Goal: Information Seeking & Learning: Learn about a topic

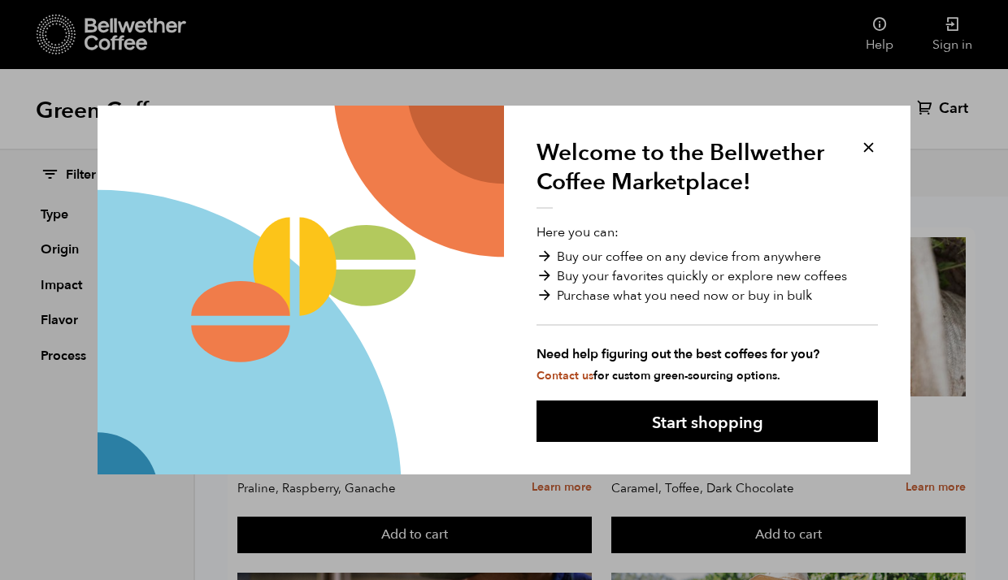
scroll to position [549, 0]
click at [861, 144] on button at bounding box center [868, 147] width 19 height 19
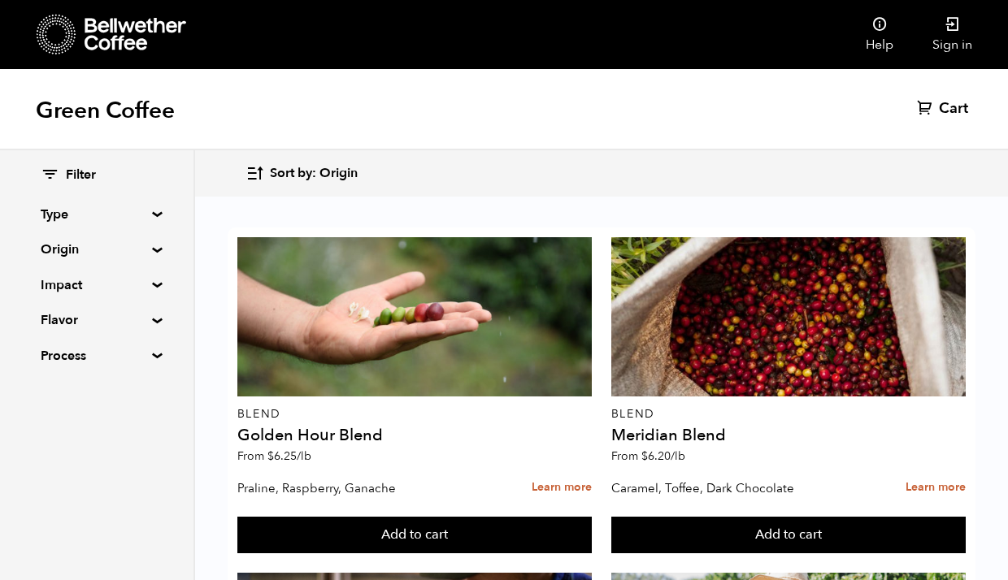
scroll to position [2708, 0]
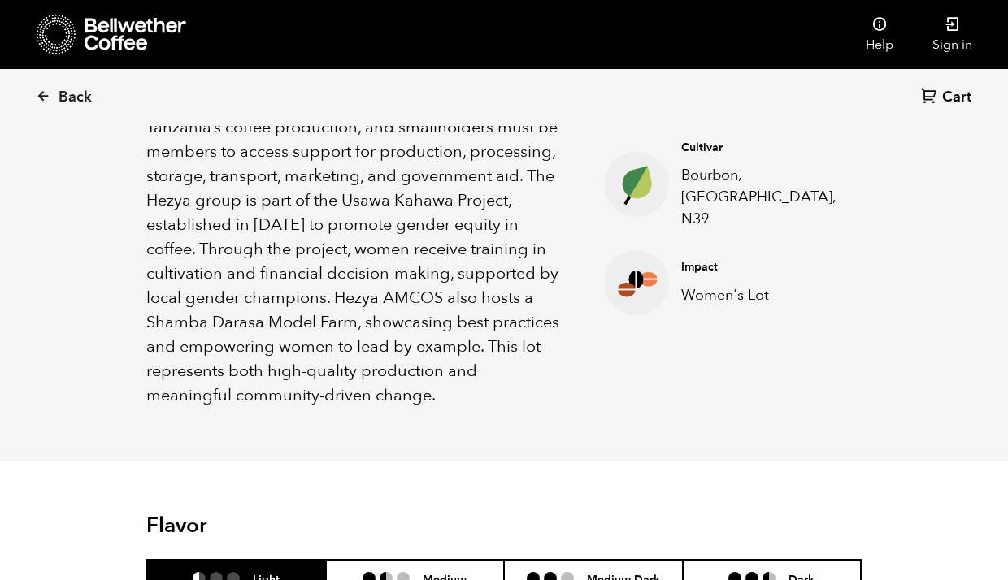
scroll to position [1045, 0]
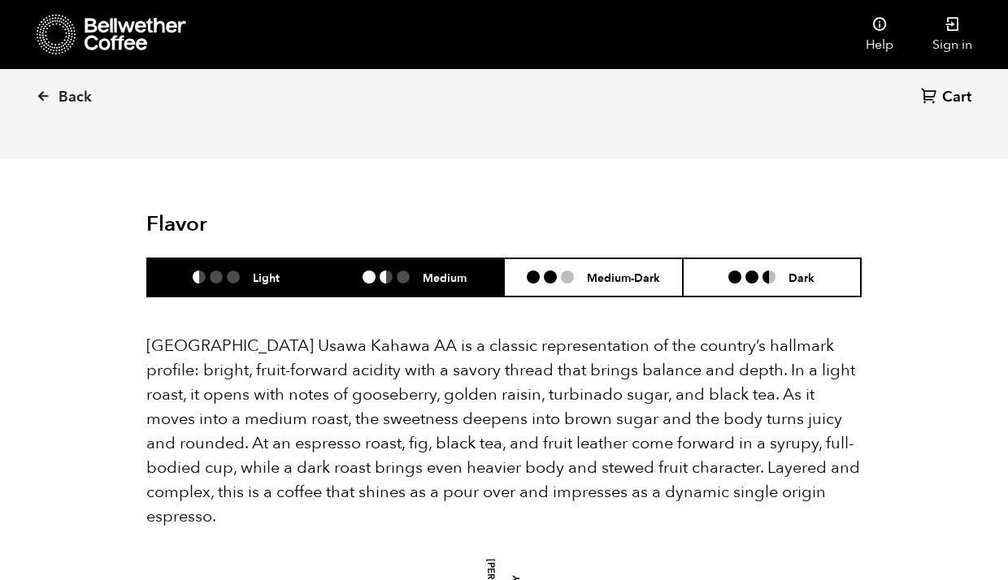
click at [449, 271] on h6 "Medium" at bounding box center [445, 278] width 44 height 14
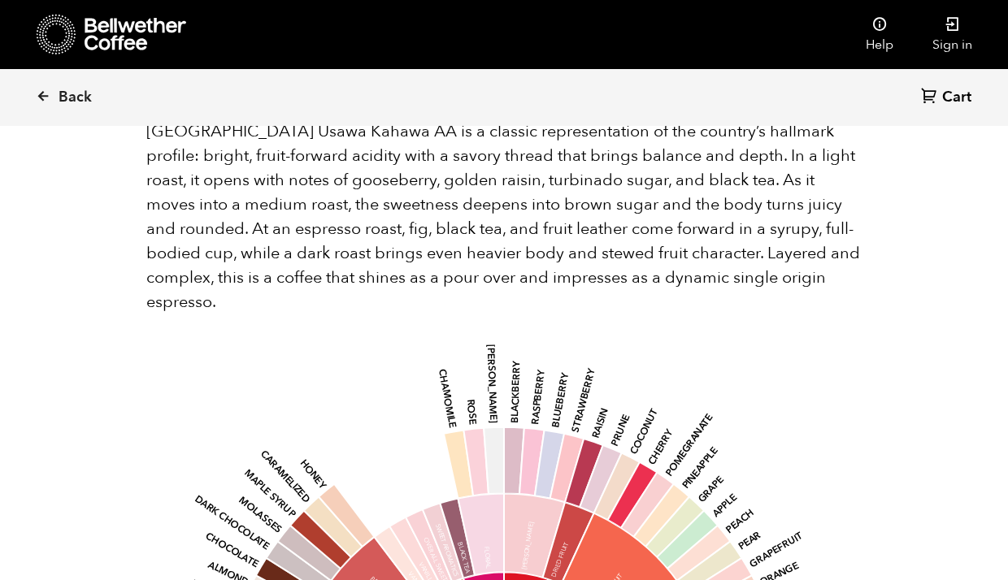
scroll to position [1134, 0]
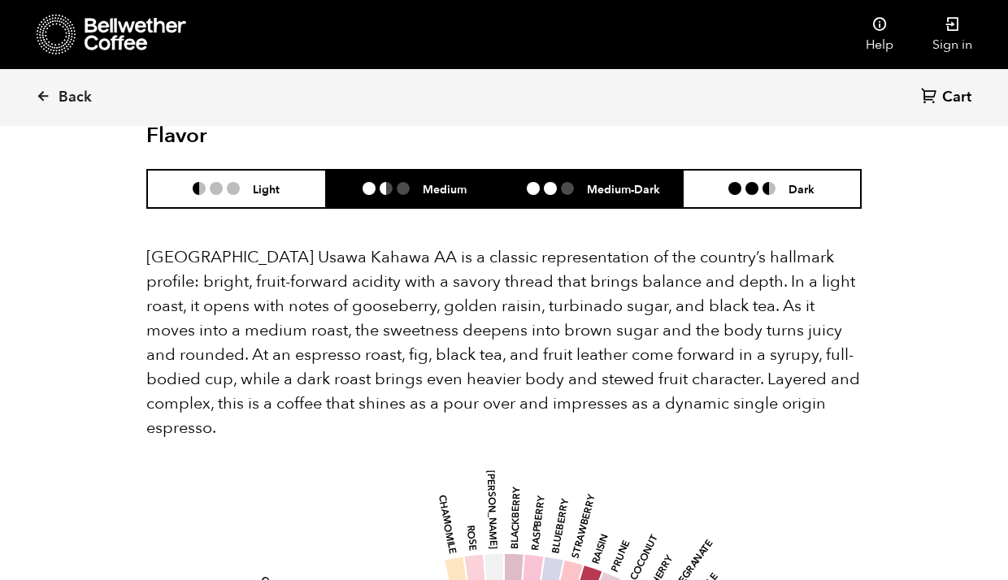
click at [619, 170] on li "Medium-Dark" at bounding box center [593, 189] width 179 height 38
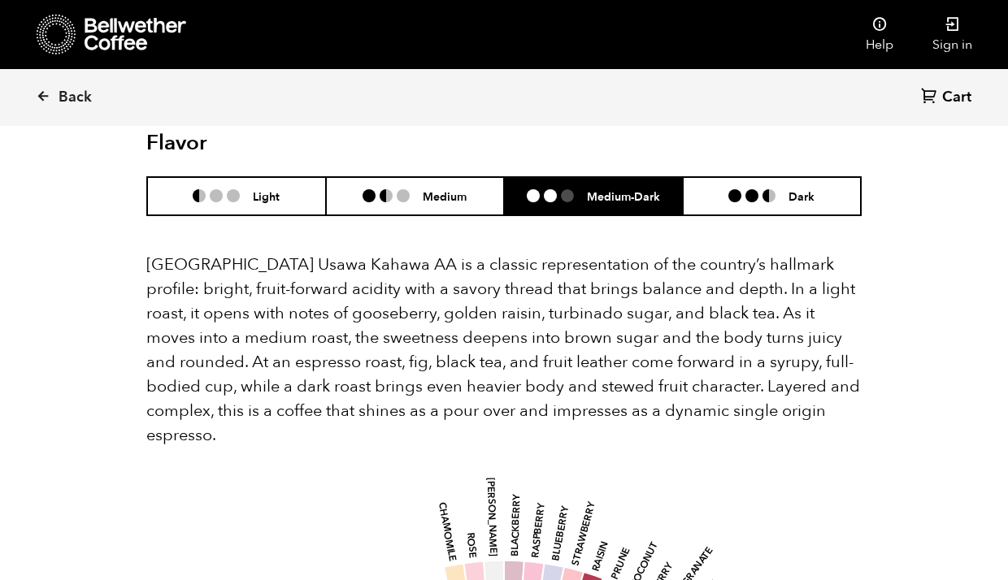
scroll to position [1004, 0]
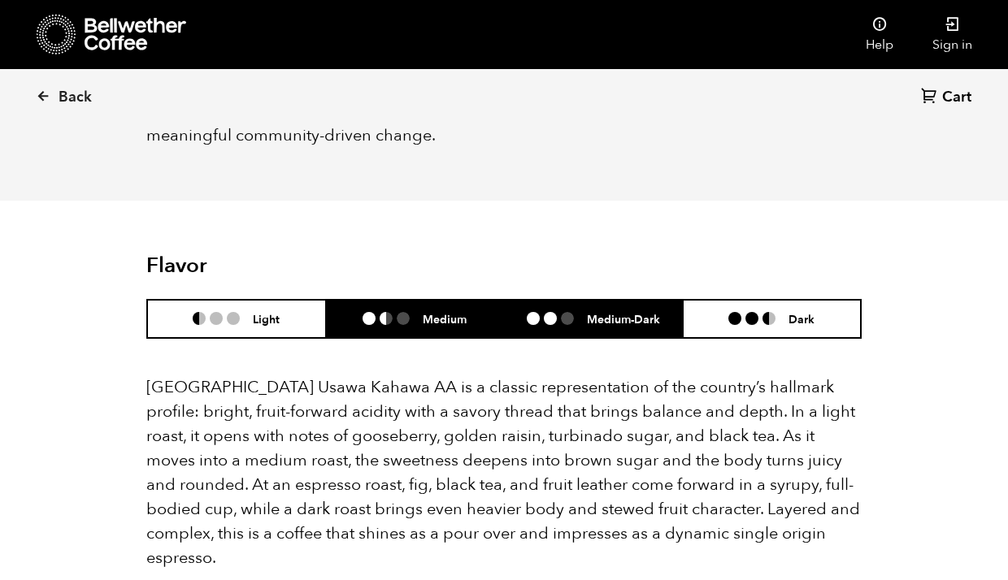
click at [442, 300] on li "Medium" at bounding box center [415, 319] width 179 height 38
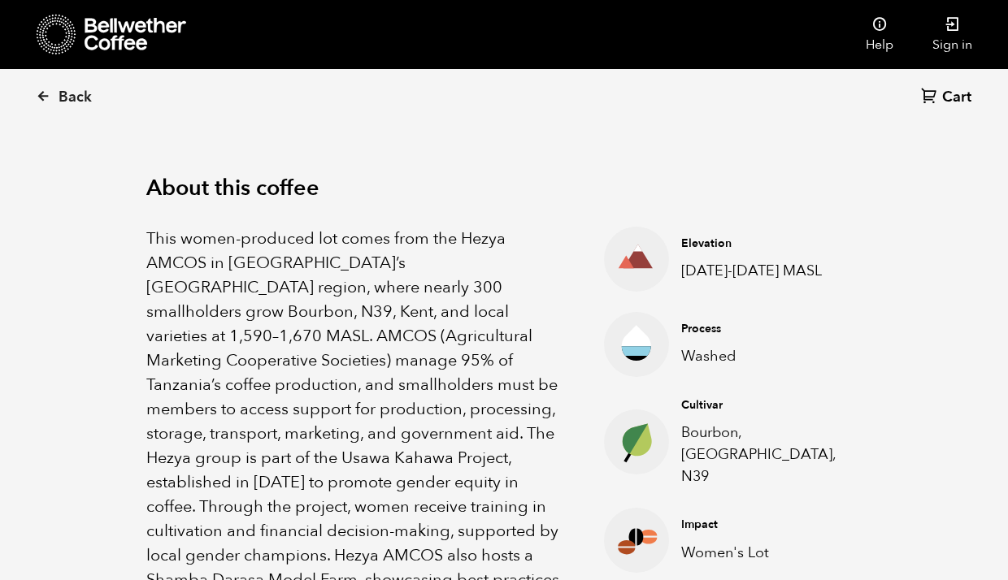
scroll to position [484, 0]
